Goal: Find specific page/section: Find specific page/section

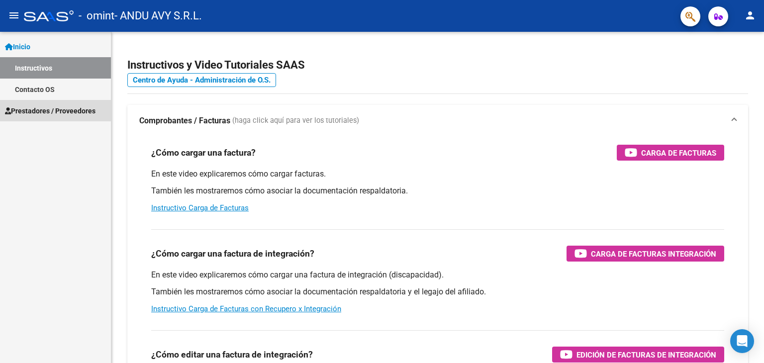
click at [28, 112] on span "Prestadores / Proveedores" at bounding box center [50, 110] width 91 height 11
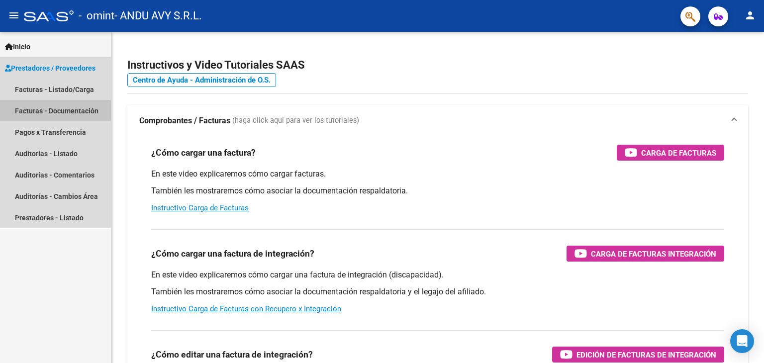
click at [28, 113] on link "Facturas - Documentación" at bounding box center [55, 110] width 111 height 21
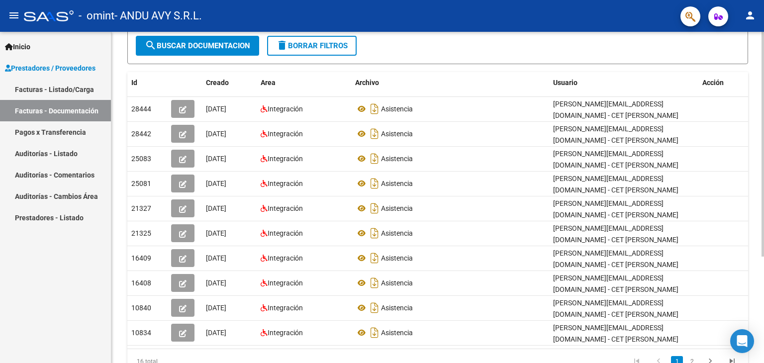
scroll to position [157, 0]
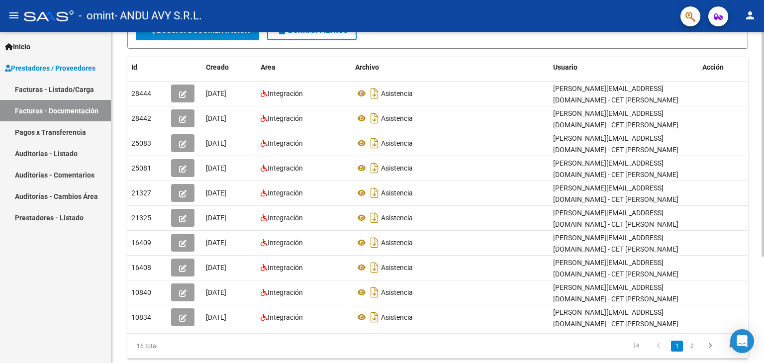
click at [763, 282] on div at bounding box center [762, 234] width 2 height 225
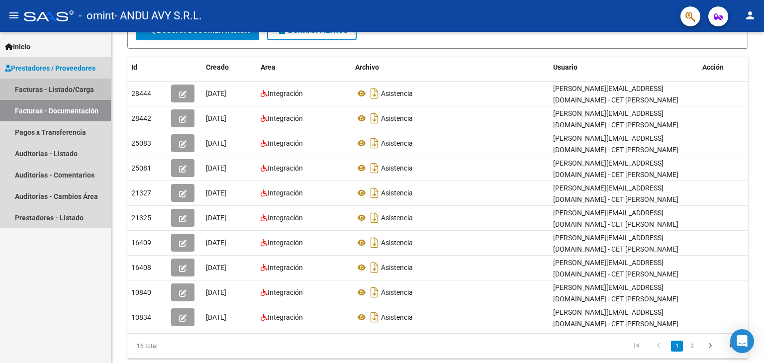
click at [49, 92] on link "Facturas - Listado/Carga" at bounding box center [55, 89] width 111 height 21
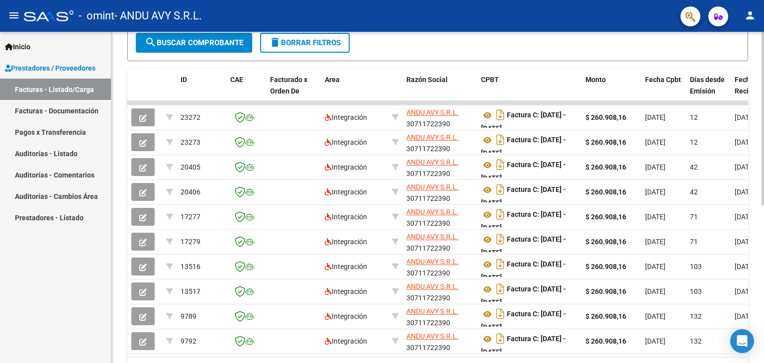
scroll to position [243, 0]
click at [763, 195] on div at bounding box center [762, 249] width 2 height 174
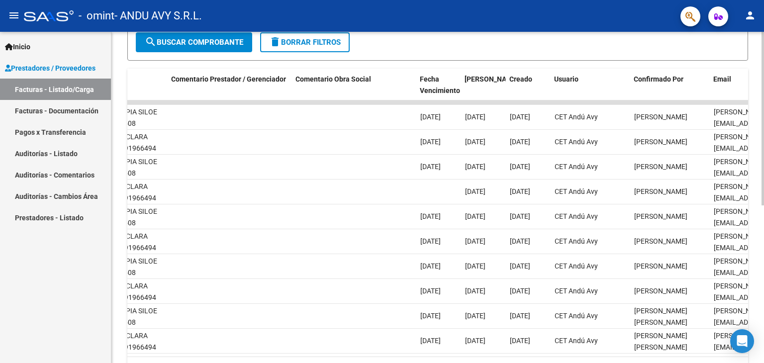
scroll to position [0, 1476]
